Goal: Find specific page/section: Find specific page/section

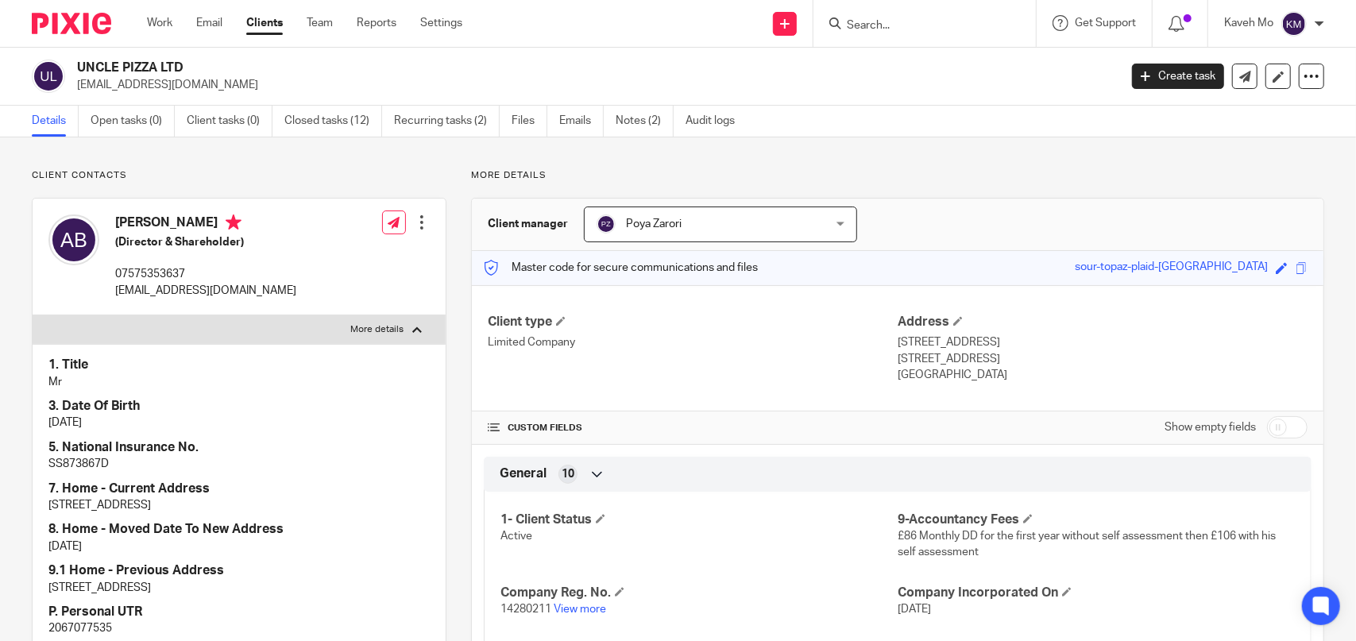
click at [854, 28] on input "Search" at bounding box center [916, 26] width 143 height 14
paste input "BRIGHTWIN ENGINEERING LTD"
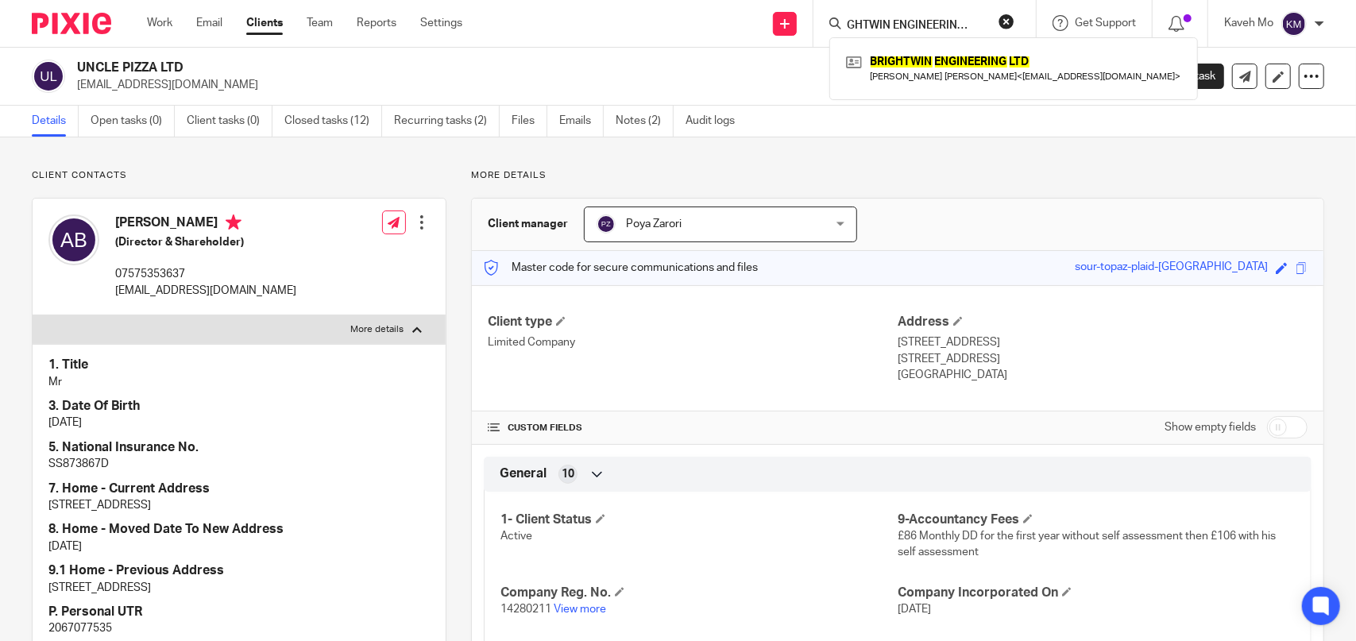
type input "BRIGHTWIN ENGINEERING LTD"
click button "submit" at bounding box center [0, 0] width 0 height 0
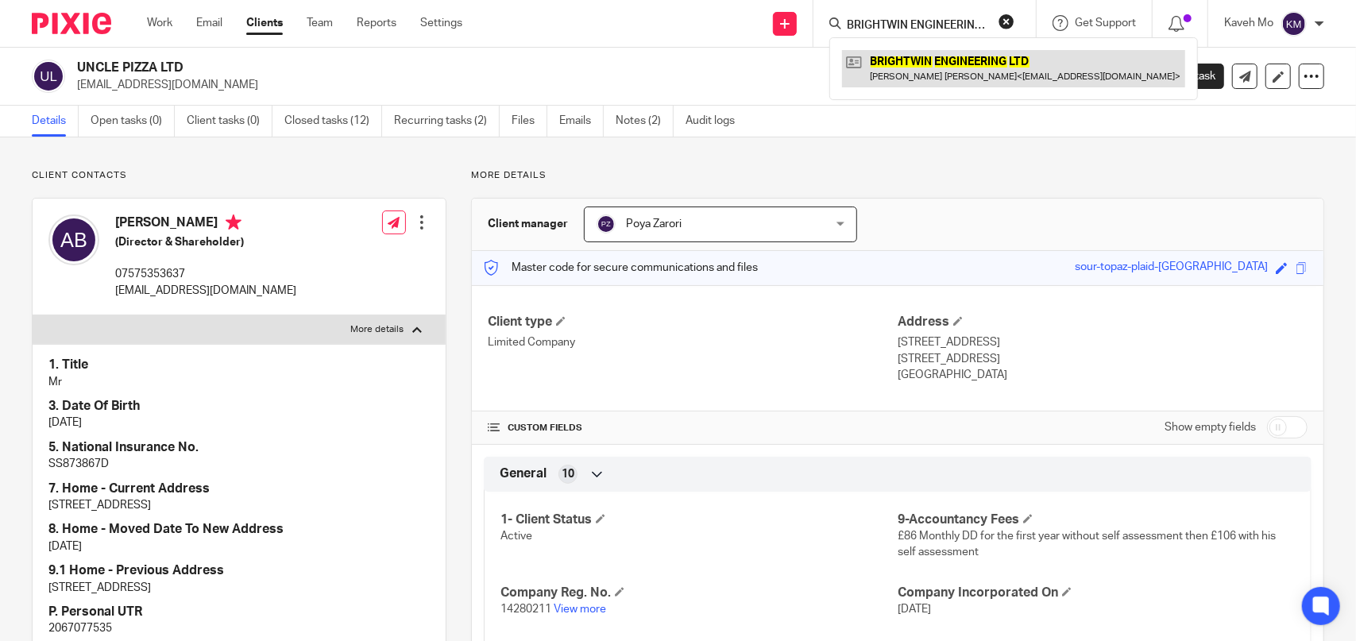
click at [926, 68] on link at bounding box center [1013, 68] width 343 height 37
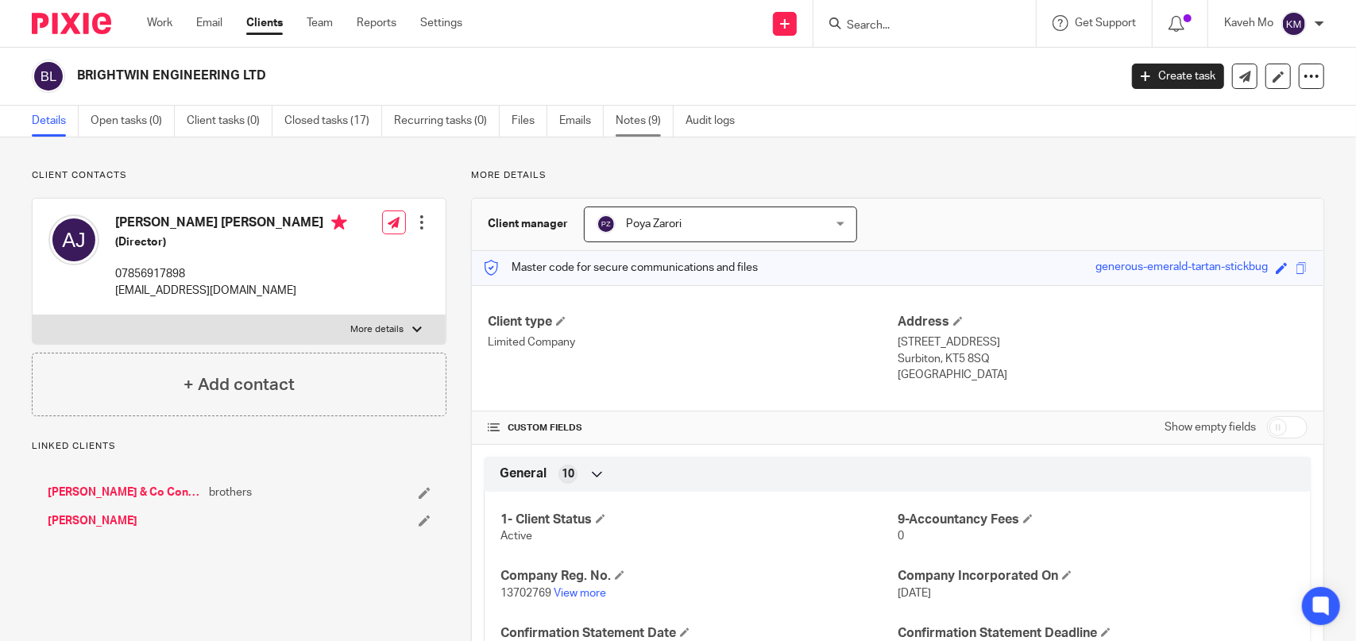
click at [634, 119] on link "Notes (9)" at bounding box center [645, 121] width 58 height 31
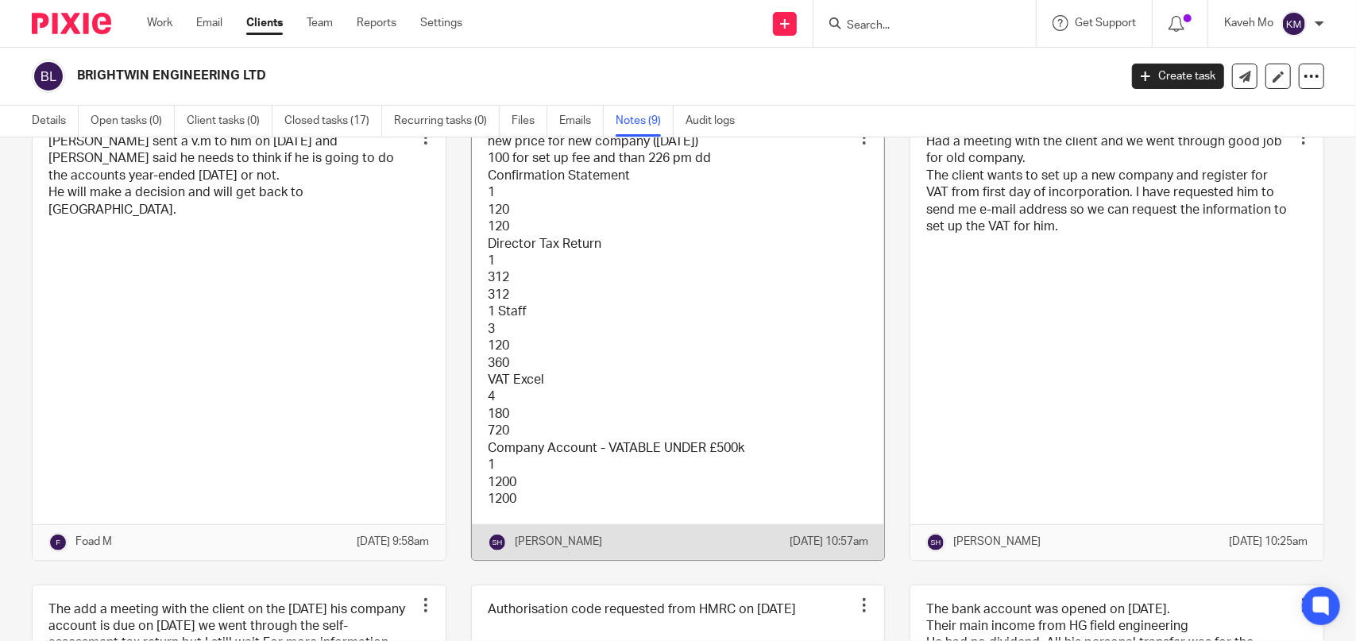
scroll to position [326, 0]
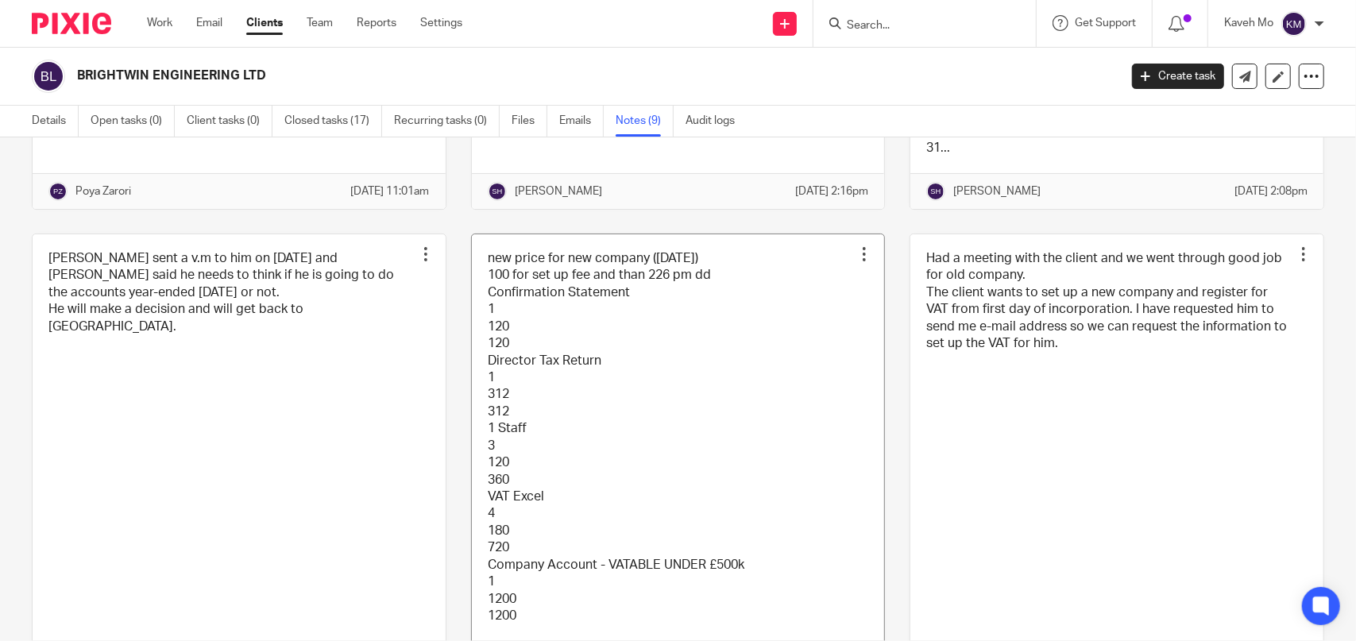
click at [611, 437] on link at bounding box center [678, 455] width 413 height 442
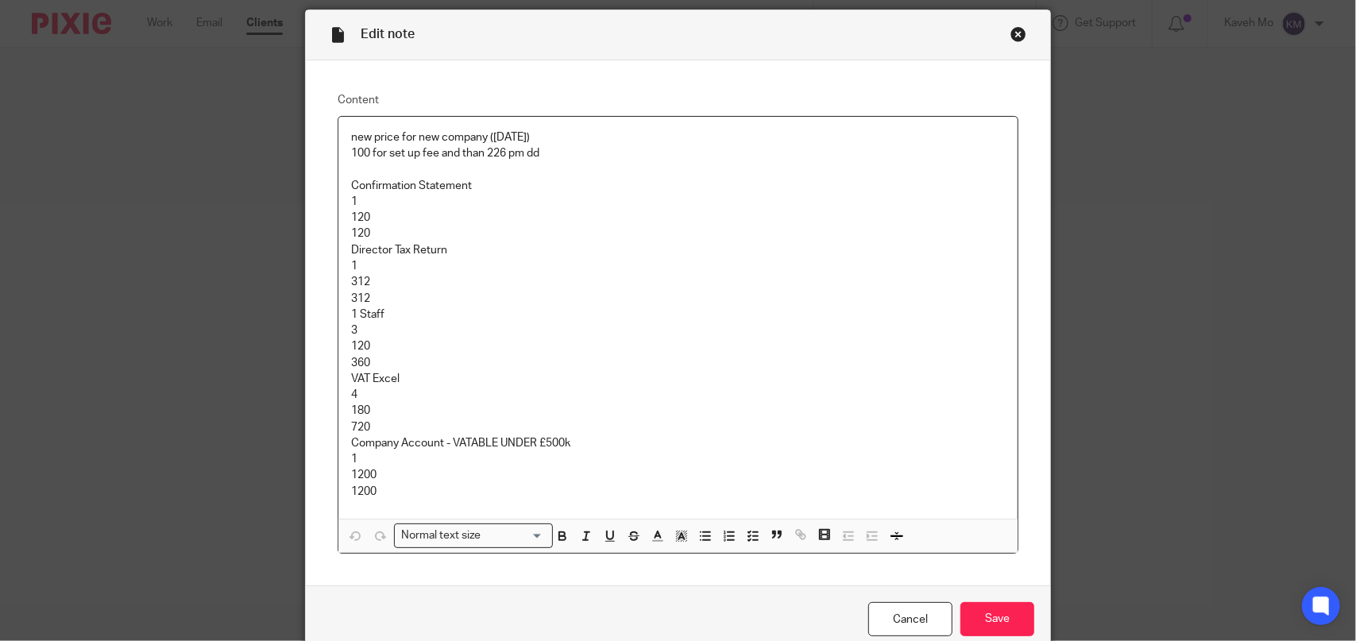
scroll to position [79, 0]
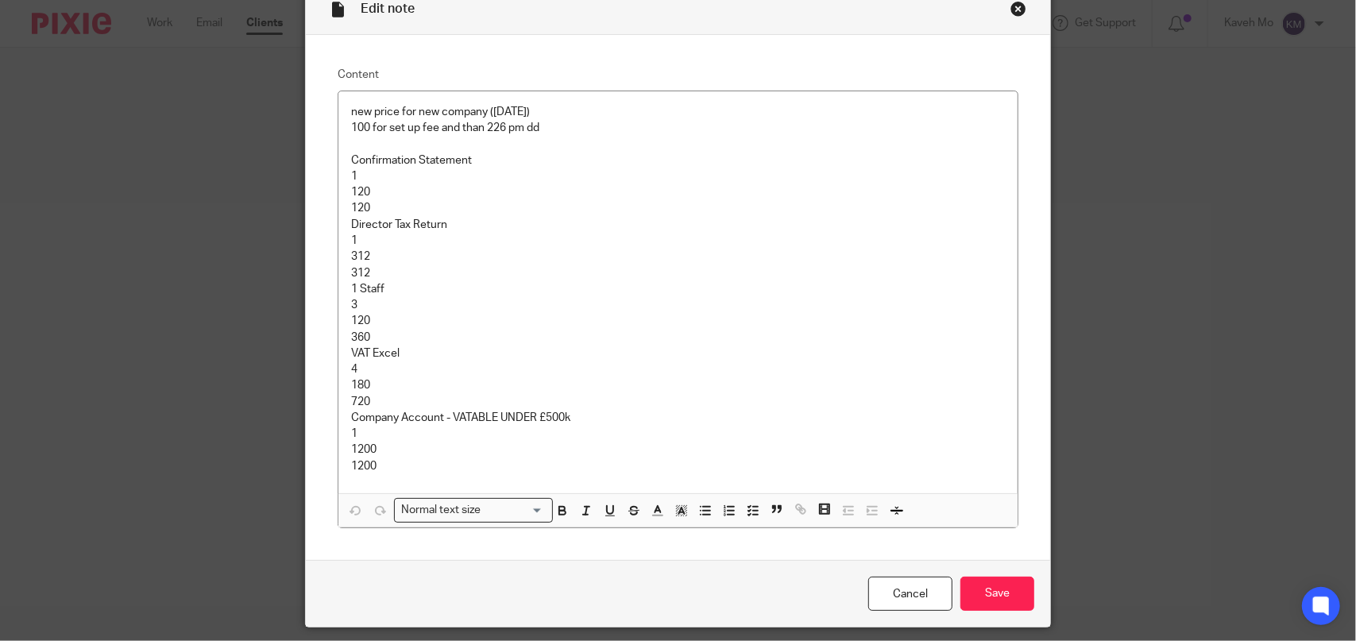
drag, startPoint x: 1018, startPoint y: 8, endPoint x: 1034, endPoint y: 9, distance: 16.7
click at [1018, 8] on div "Close this dialog window" at bounding box center [1018, 9] width 16 height 16
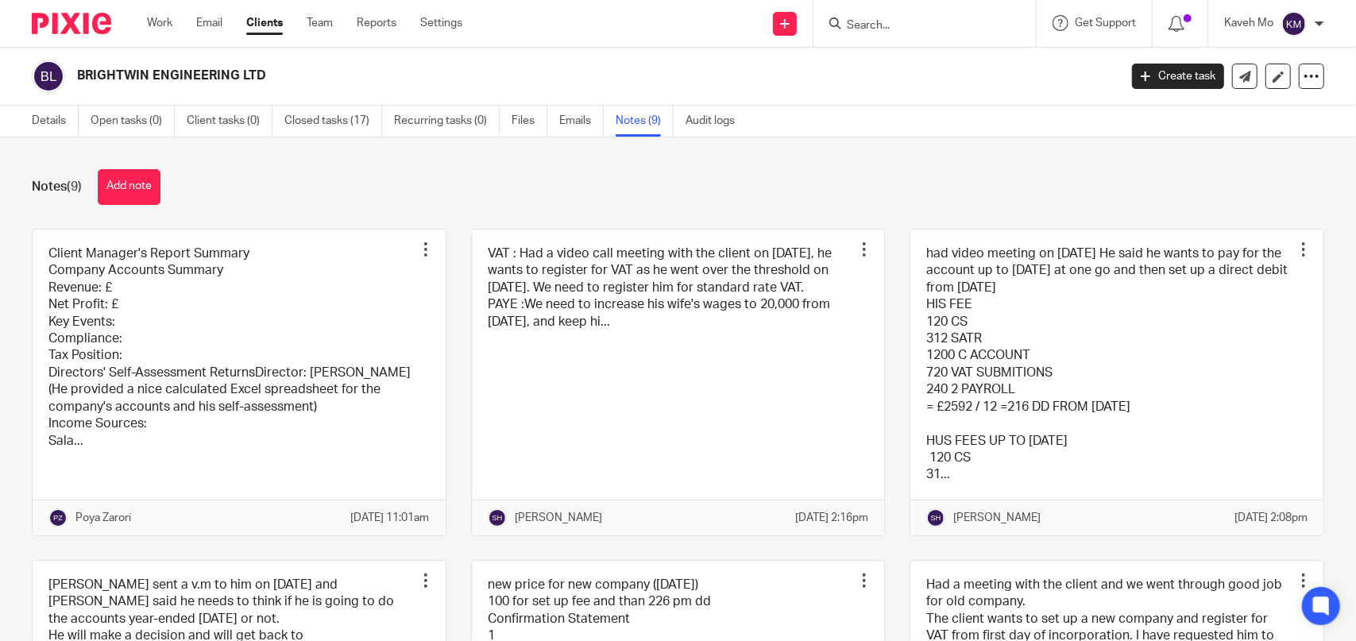
paste input "Td Heatonmoor Ltd"
type input "Td Heatonmoor Ltd"
click button "submit" at bounding box center [0, 0] width 0 height 0
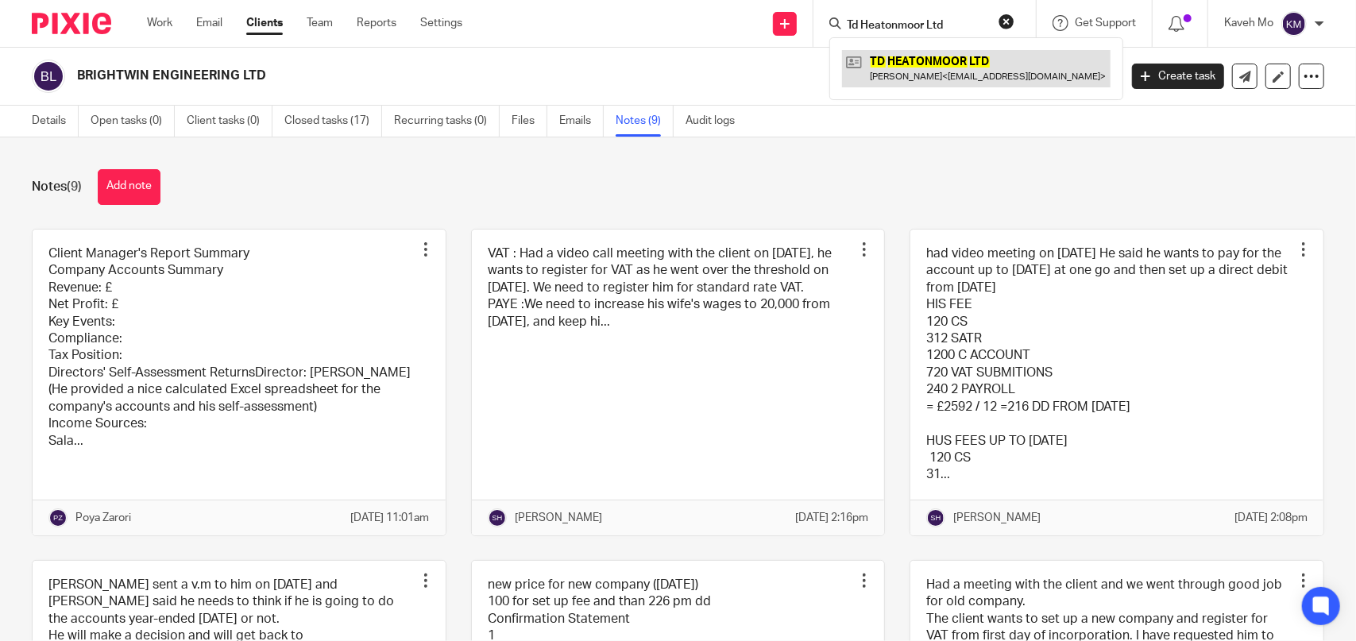
click at [936, 66] on link at bounding box center [976, 68] width 268 height 37
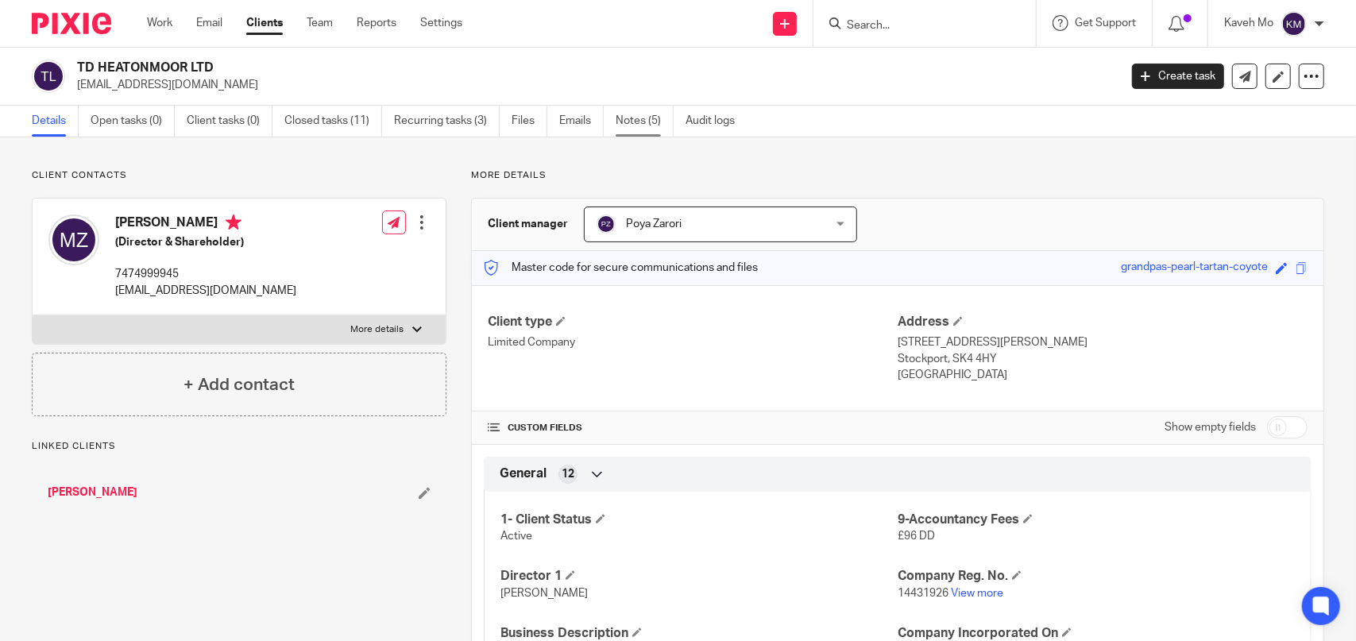
click at [628, 129] on link "Notes (5)" at bounding box center [645, 121] width 58 height 31
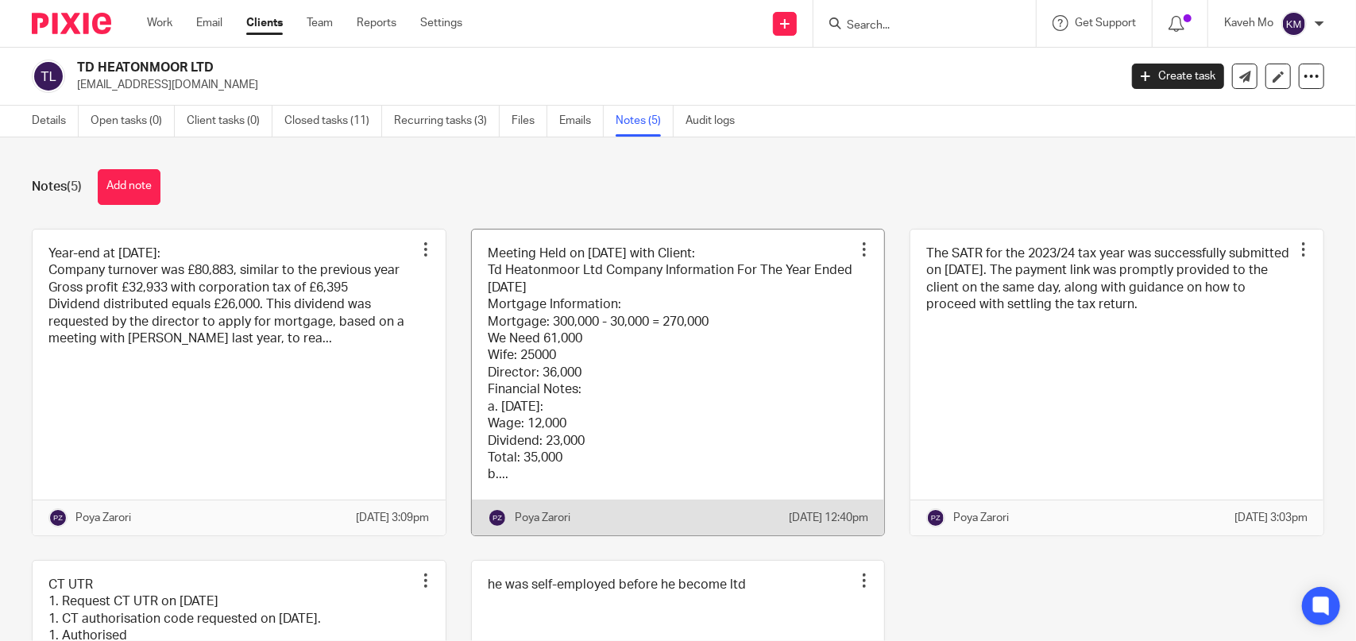
click at [616, 297] on link at bounding box center [678, 383] width 413 height 306
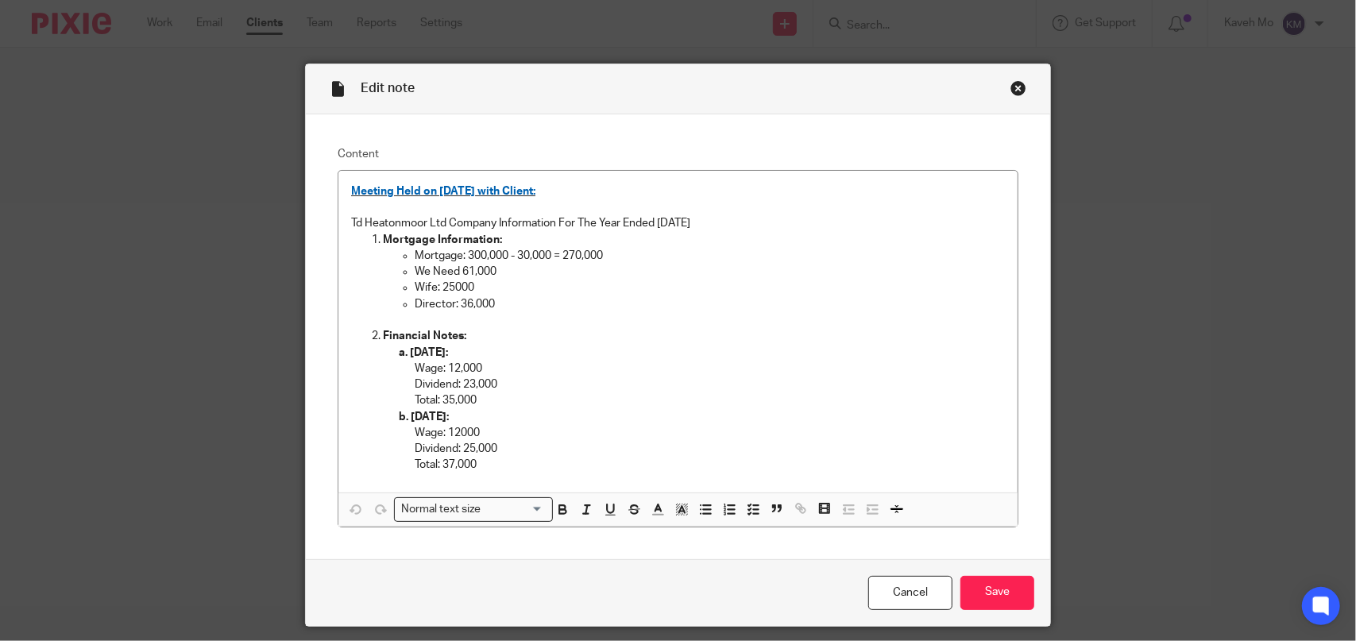
click at [1014, 89] on div "Close this dialog window" at bounding box center [1018, 88] width 16 height 16
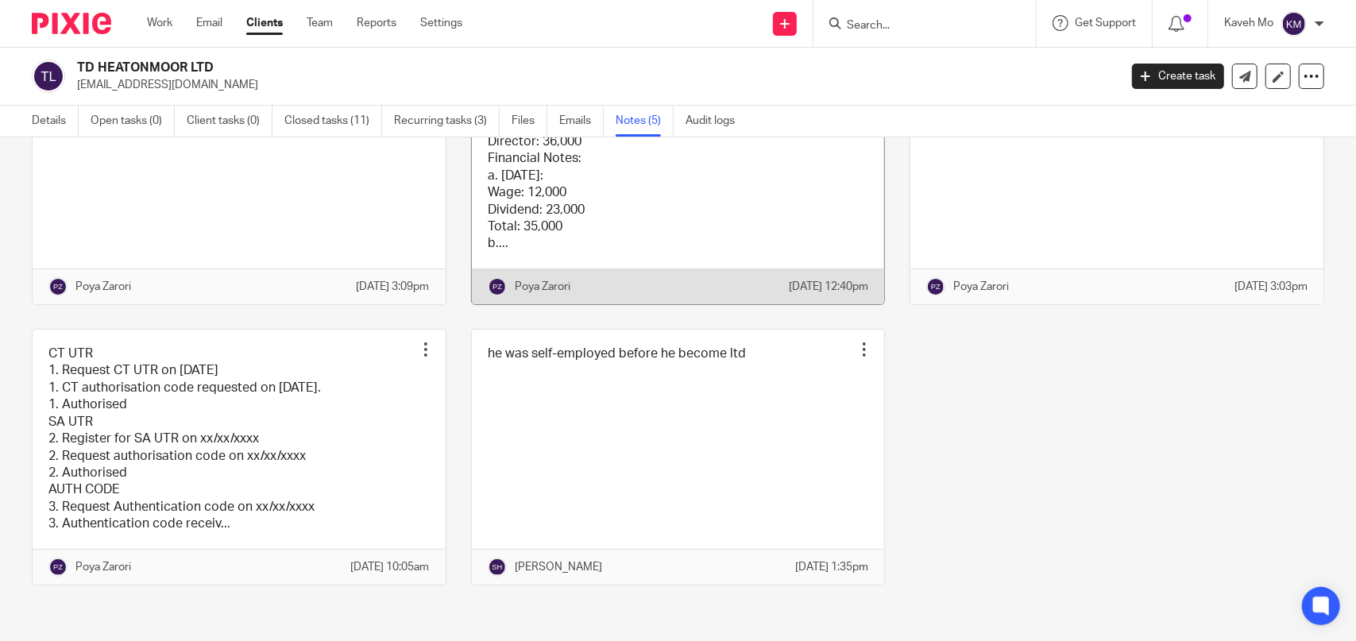
scroll to position [166, 0]
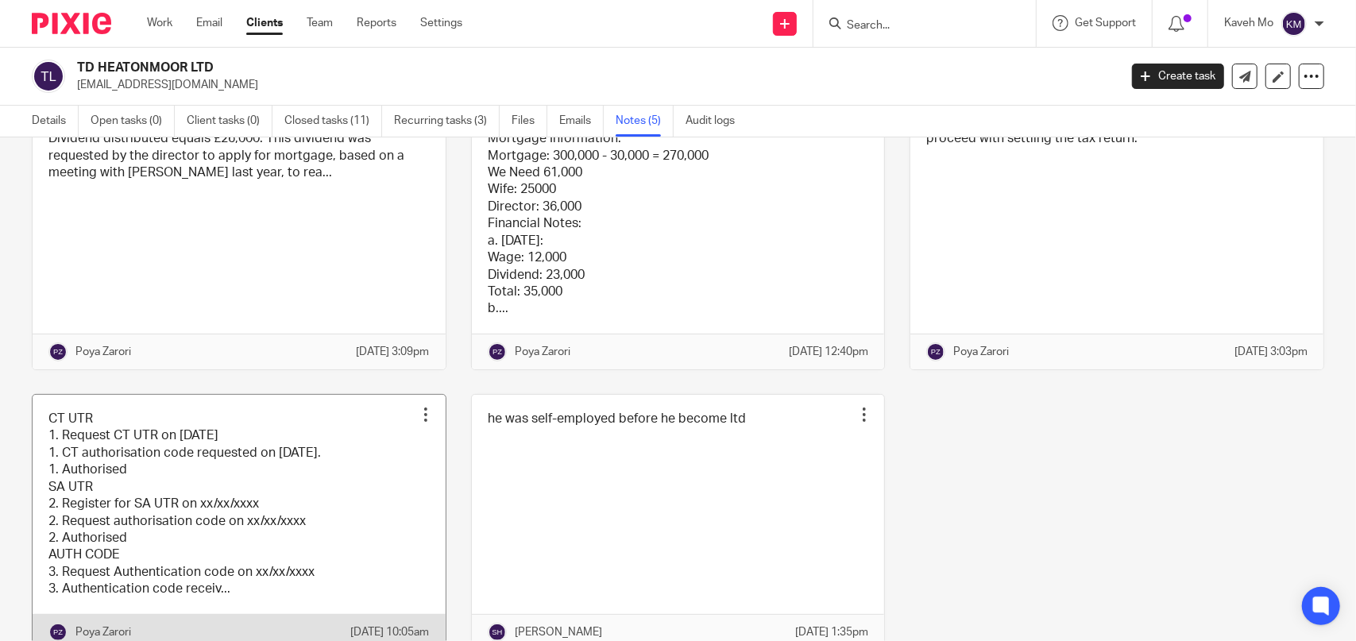
click at [171, 552] on link at bounding box center [239, 522] width 413 height 255
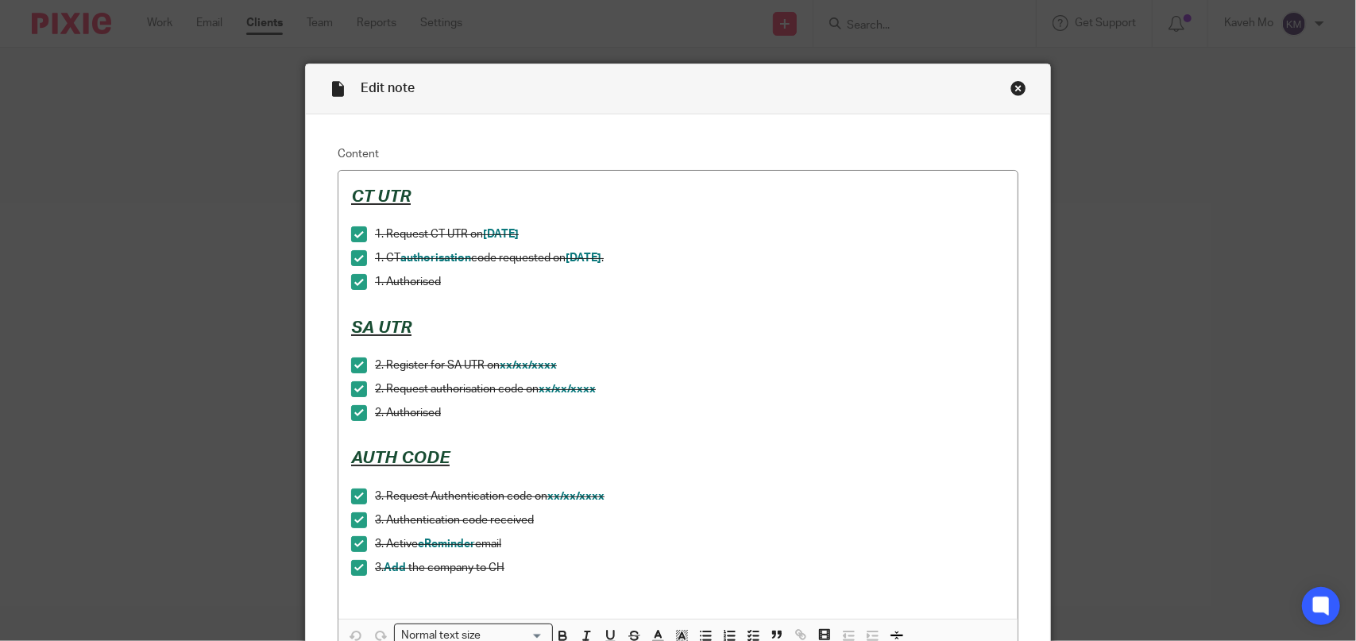
click at [1010, 88] on div "Close this dialog window" at bounding box center [1018, 88] width 16 height 16
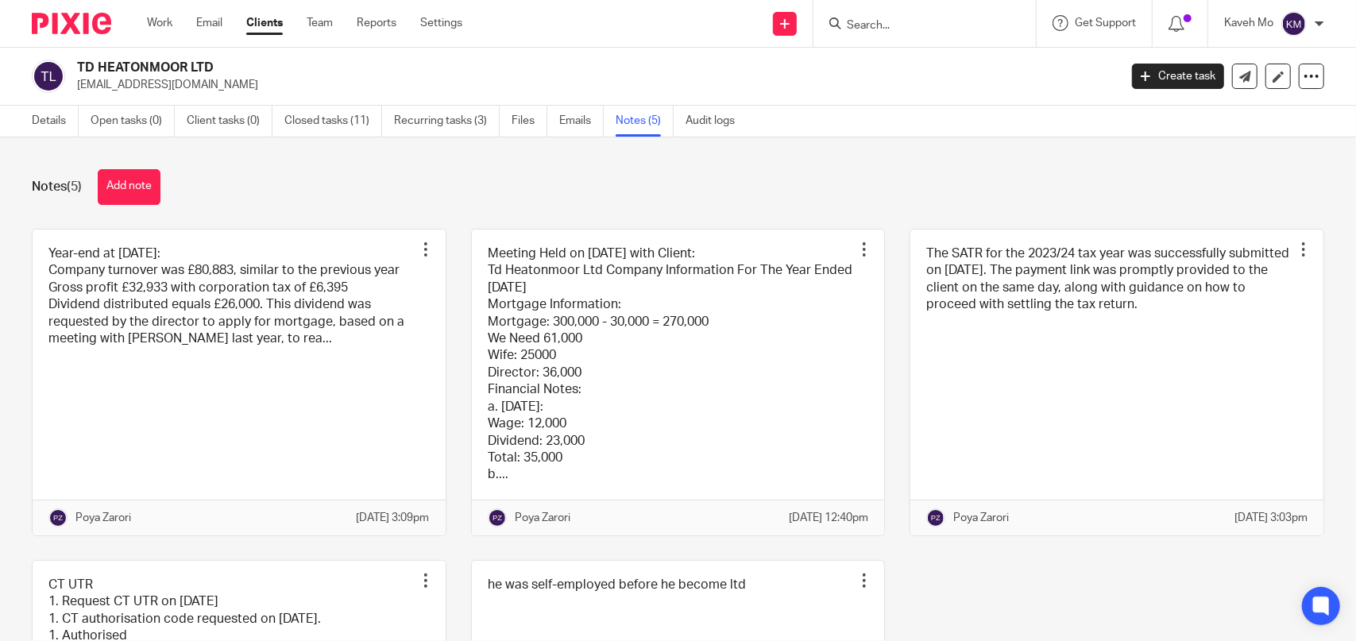
click at [1060, 595] on div "Year-end at [DATE]: Company turnover was £80,883, similar to the previous year …" at bounding box center [665, 535] width 1317 height 612
click at [920, 20] on input "Search" at bounding box center [916, 26] width 143 height 14
paste input "Thai Smile Bury Ltd"
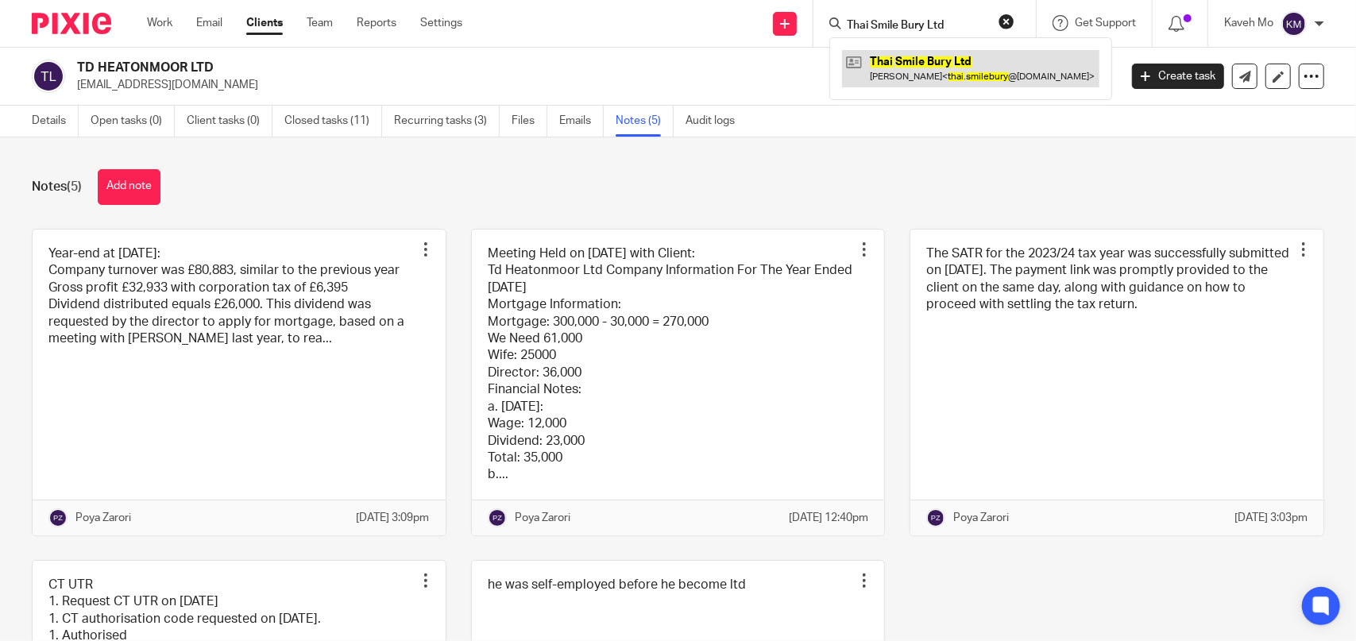
type input "Thai Smile Bury Ltd"
click at [891, 71] on link at bounding box center [970, 68] width 257 height 37
